Goal: Transaction & Acquisition: Download file/media

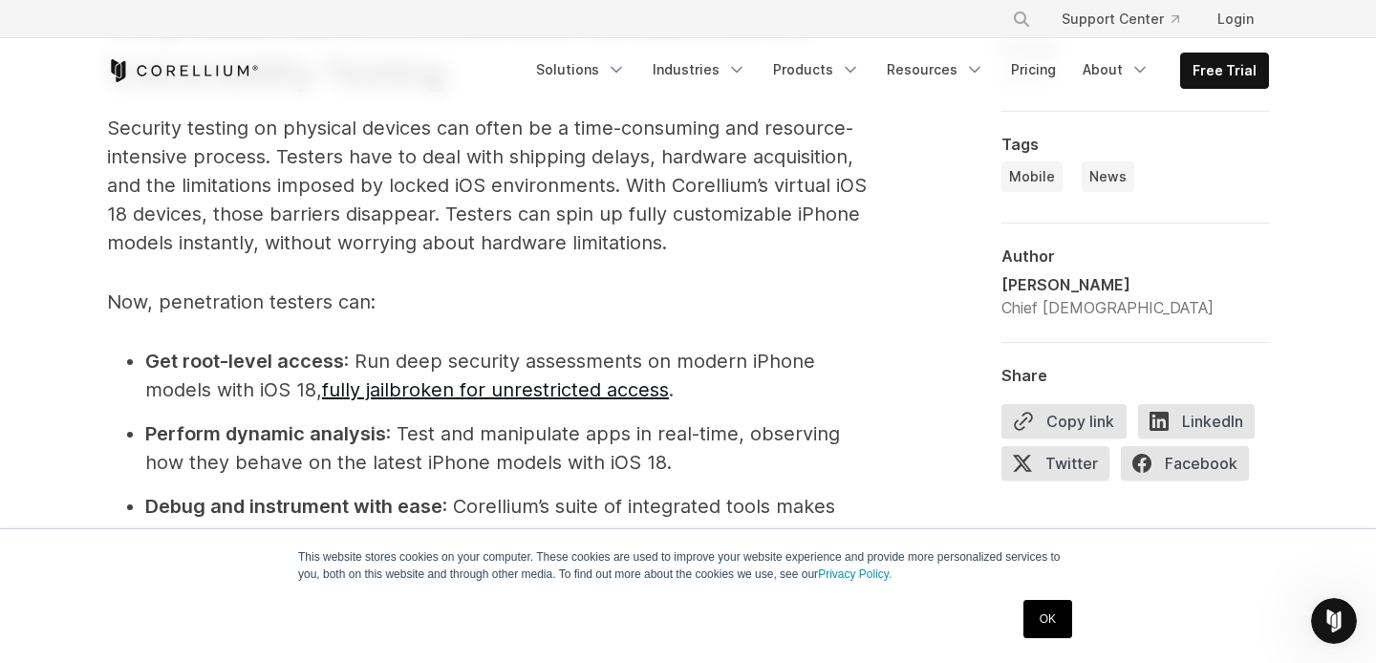
scroll to position [2110, 0]
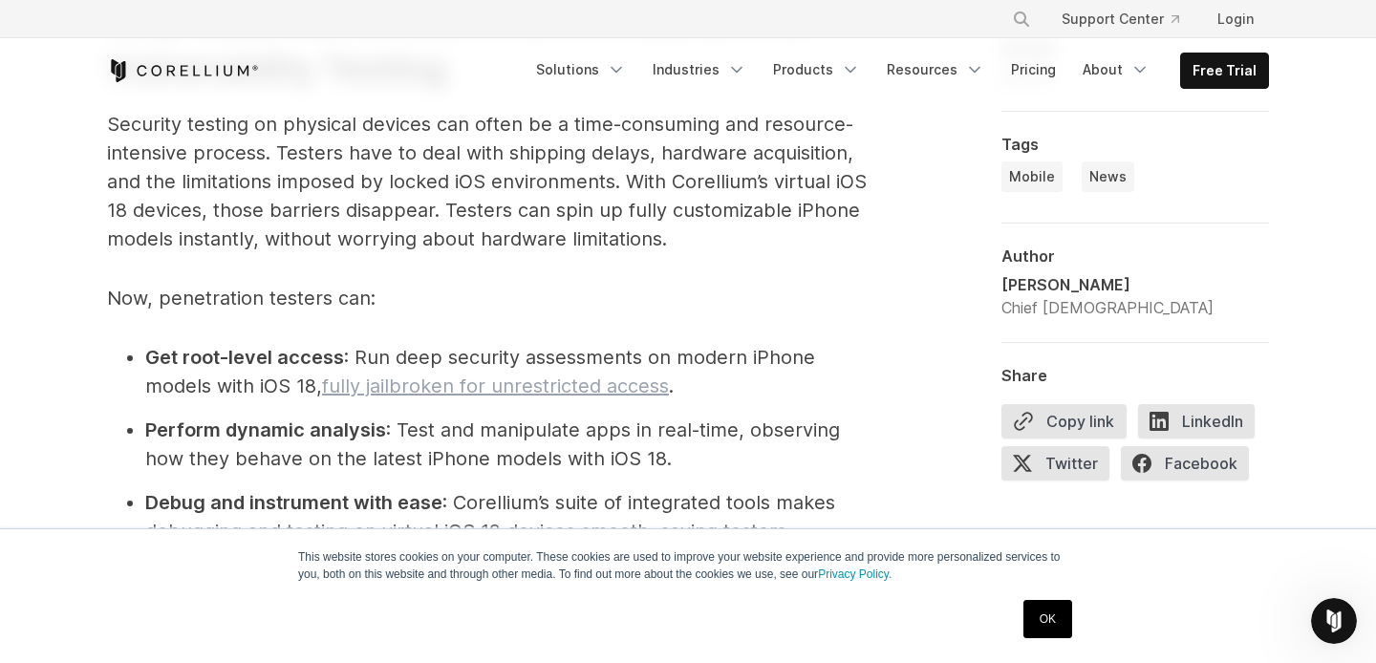
click at [516, 392] on link "fully jailbroken for unrestricted access" at bounding box center [495, 386] width 347 height 23
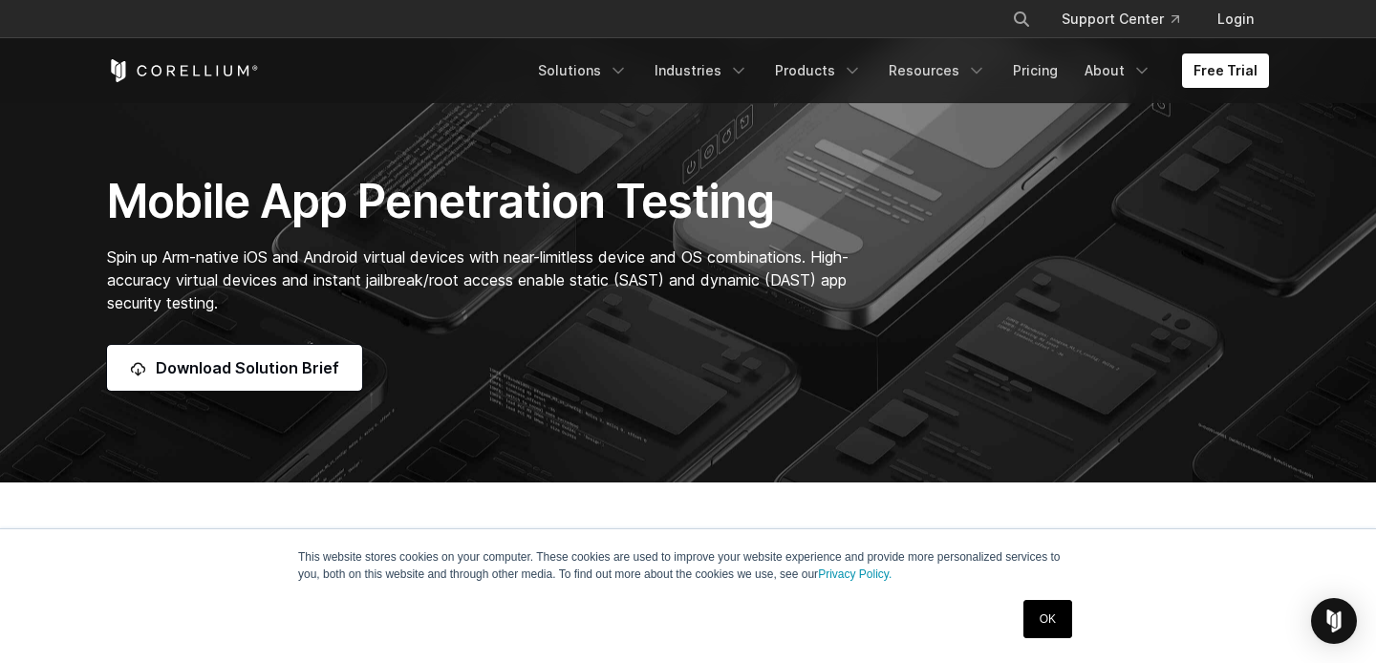
scroll to position [137, 0]
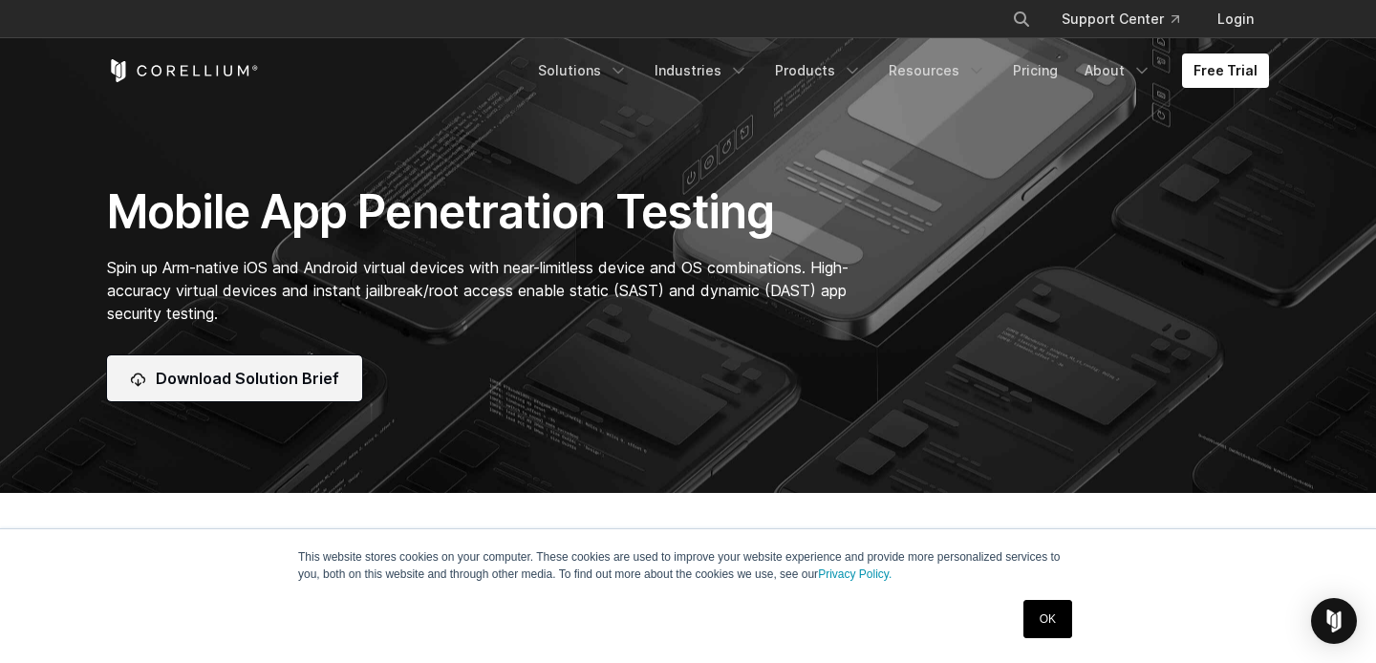
click at [315, 367] on span "Download Solution Brief" at bounding box center [247, 378] width 183 height 23
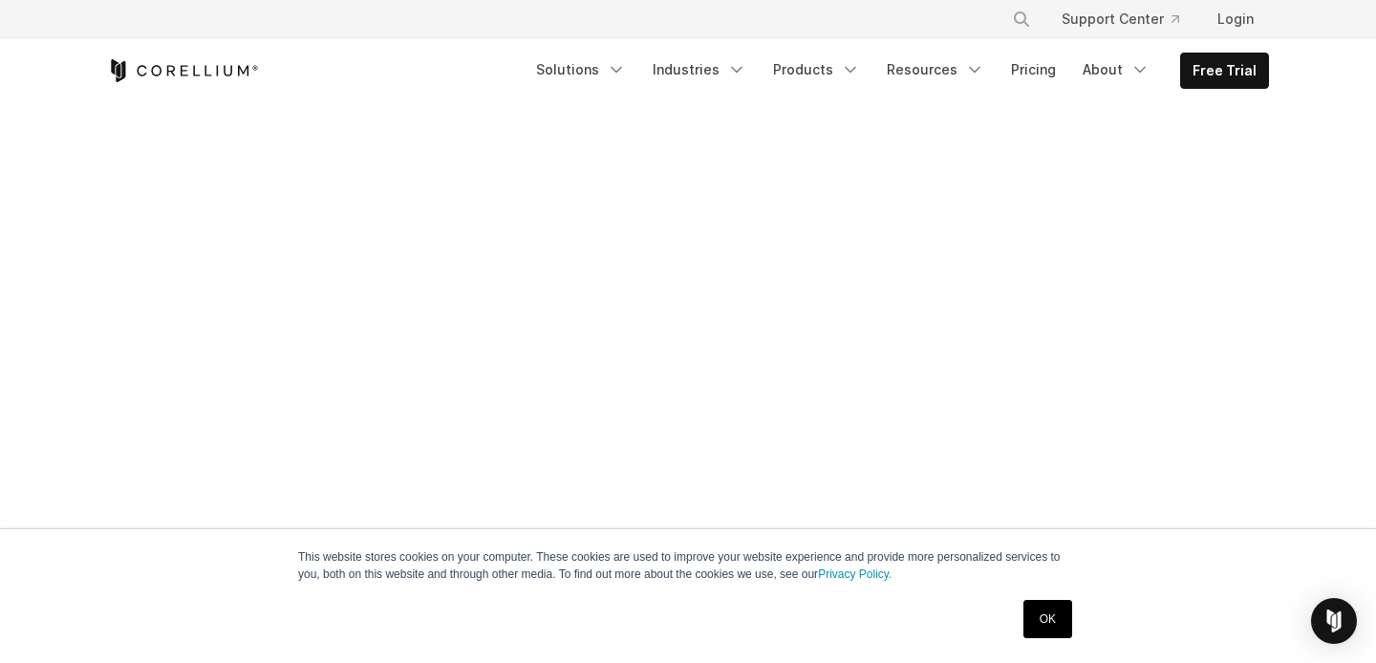
scroll to position [282, 0]
